Goal: Check status: Check status

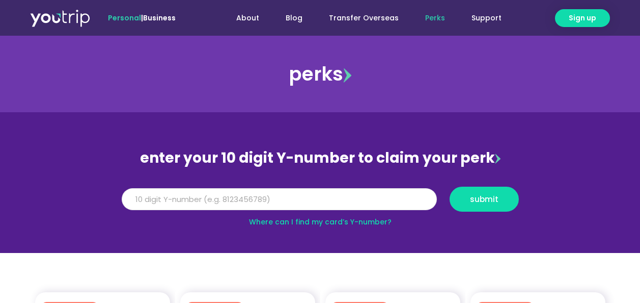
click at [330, 200] on input "Y Number" at bounding box center [279, 199] width 315 height 22
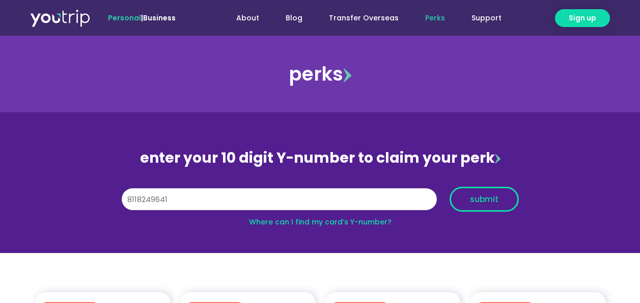
type input "8118249641"
click at [485, 198] on span "submit" at bounding box center [484, 199] width 29 height 8
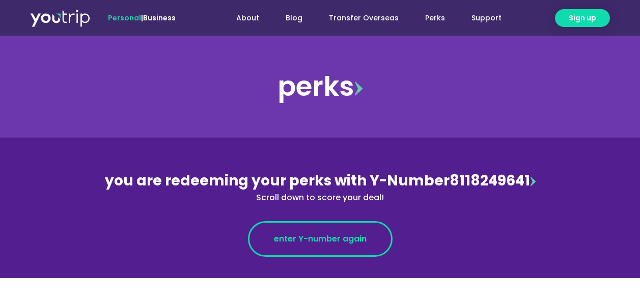
click at [341, 237] on span "enter Y-number again" at bounding box center [320, 239] width 93 height 12
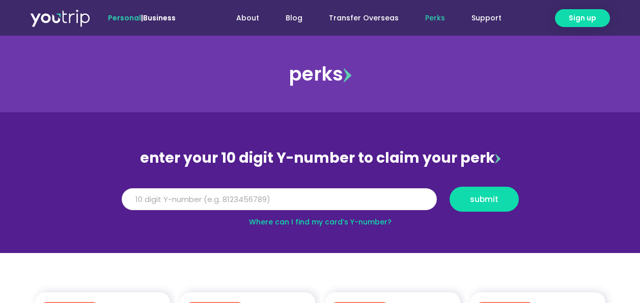
click at [185, 202] on input "Y Number" at bounding box center [279, 199] width 315 height 22
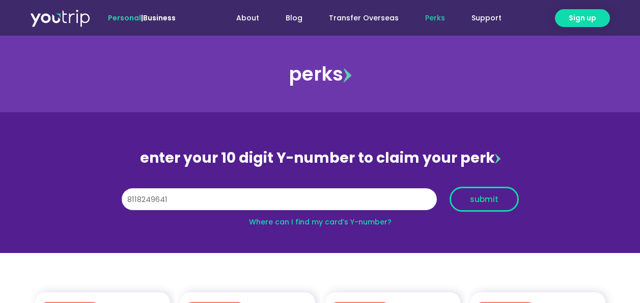
type input "8118249641"
click at [488, 197] on span "submit" at bounding box center [484, 199] width 29 height 8
